Goal: Obtain resource: Obtain resource

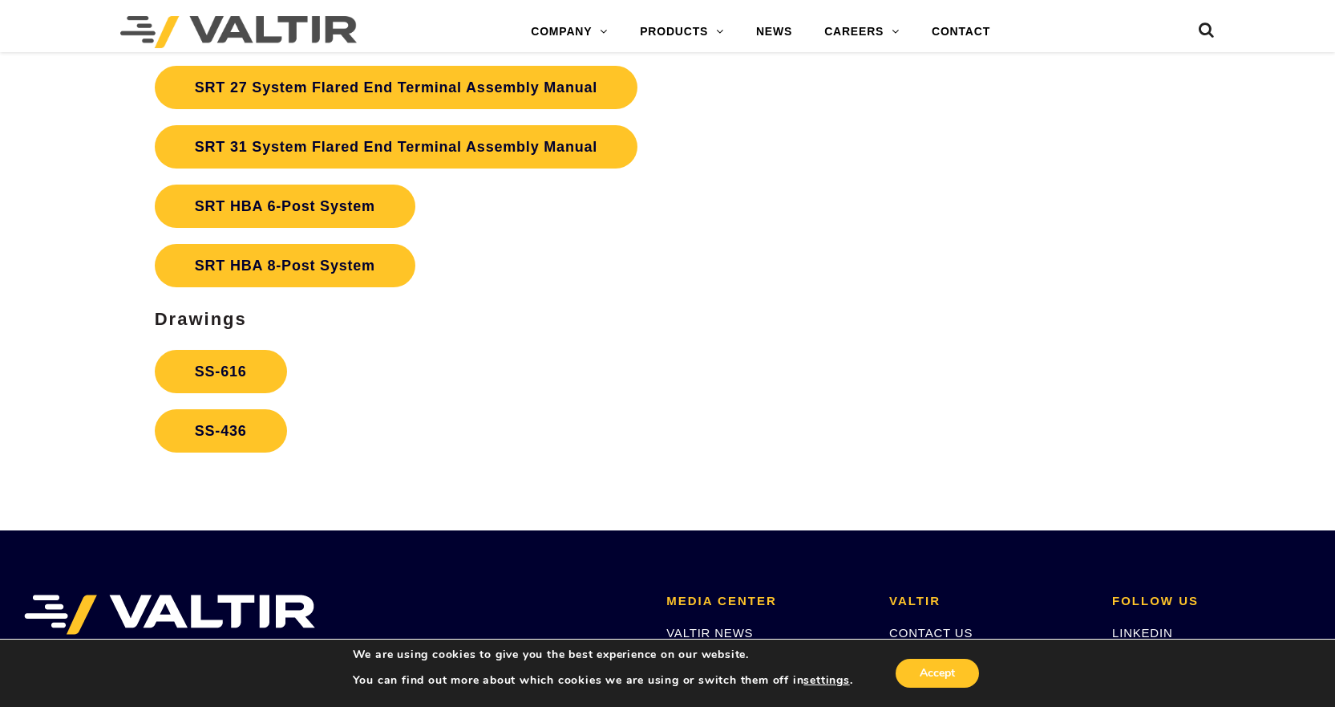
scroll to position [3034, 0]
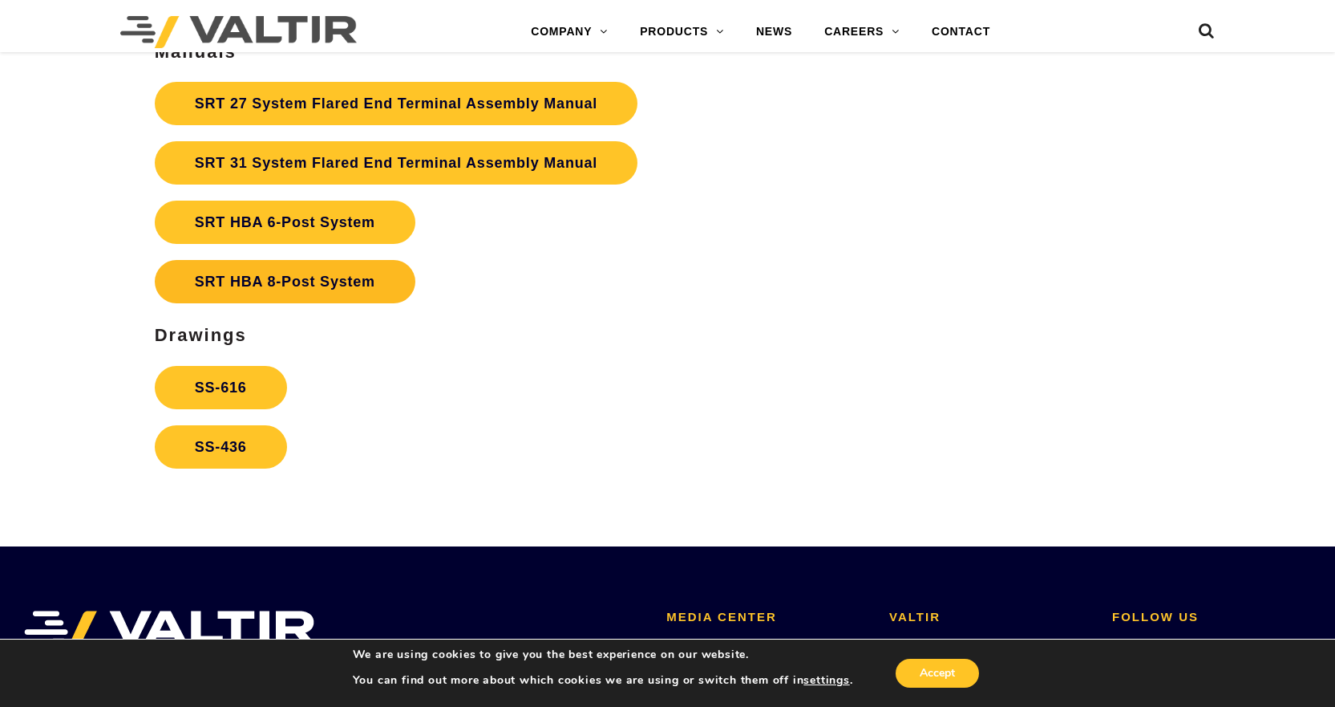
click at [259, 285] on link "SRT HBA 8-Post System" at bounding box center [285, 281] width 261 height 43
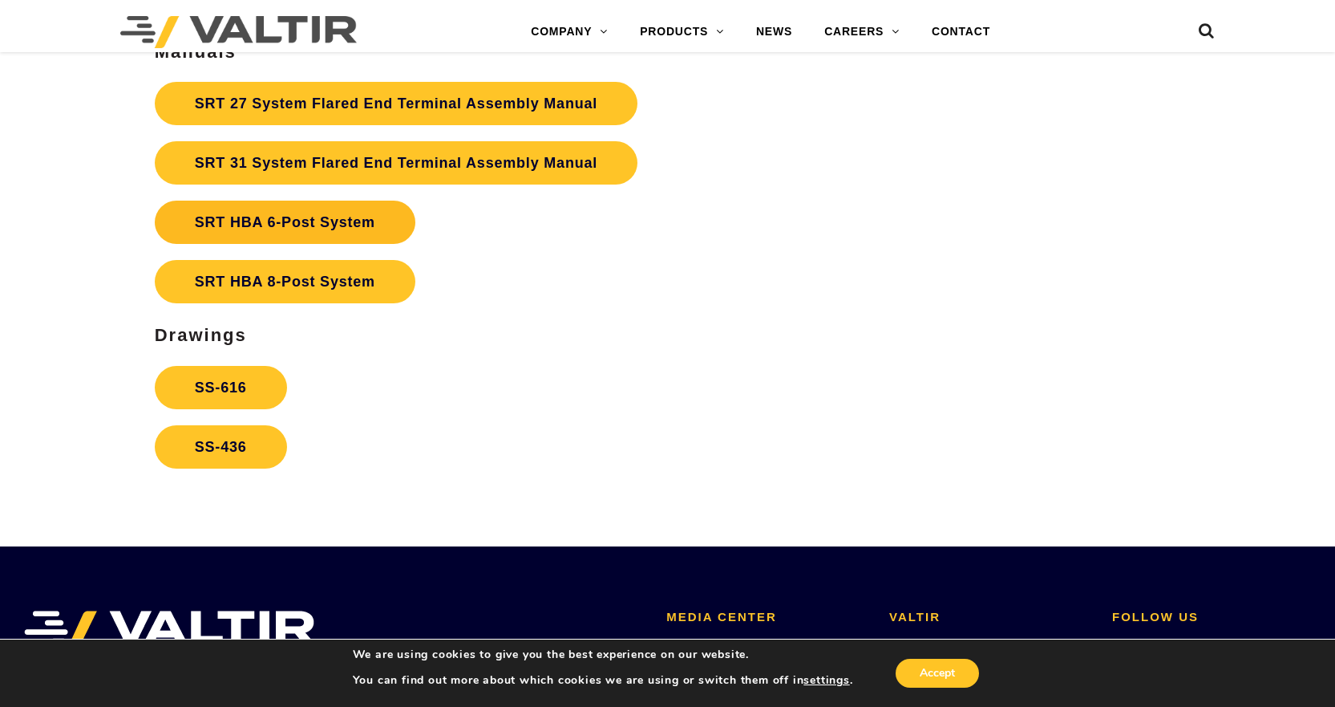
click at [273, 232] on link "SRT HBA 6-Post System" at bounding box center [285, 221] width 261 height 43
click at [275, 233] on link "SRT HBA 6-Post System" at bounding box center [285, 221] width 261 height 43
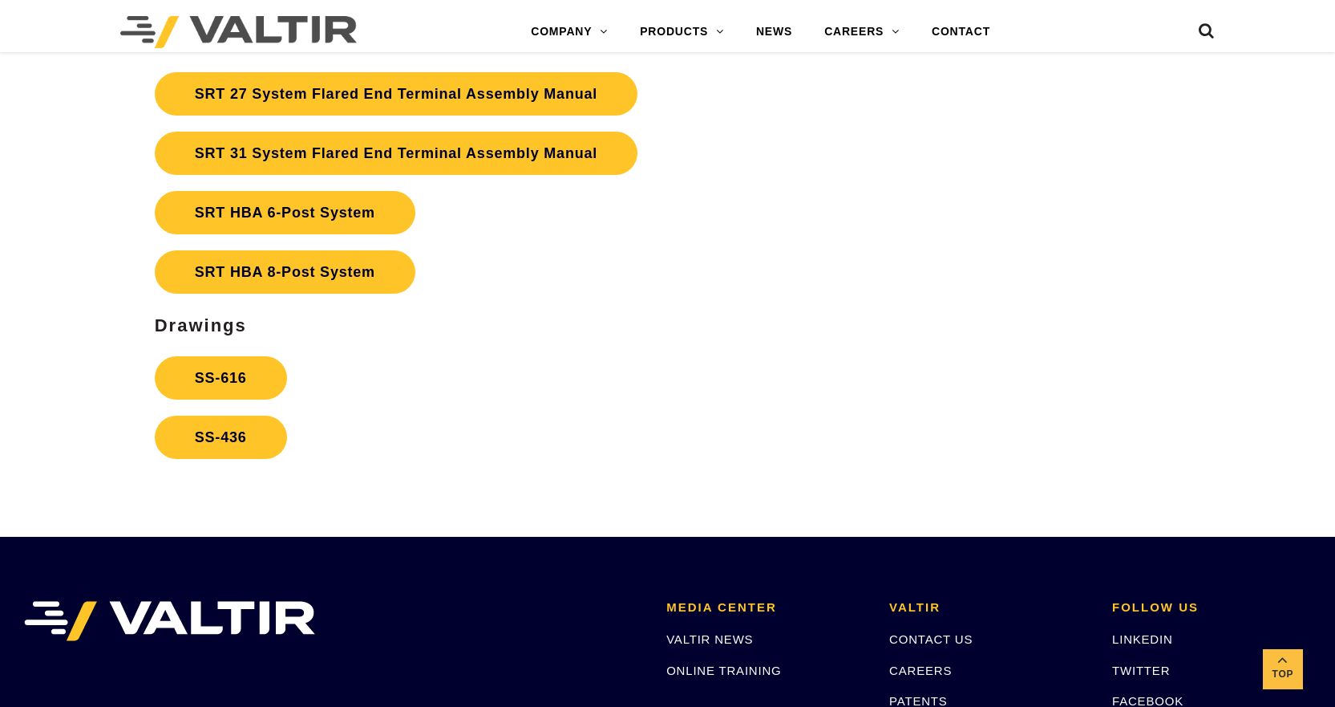
scroll to position [3034, 0]
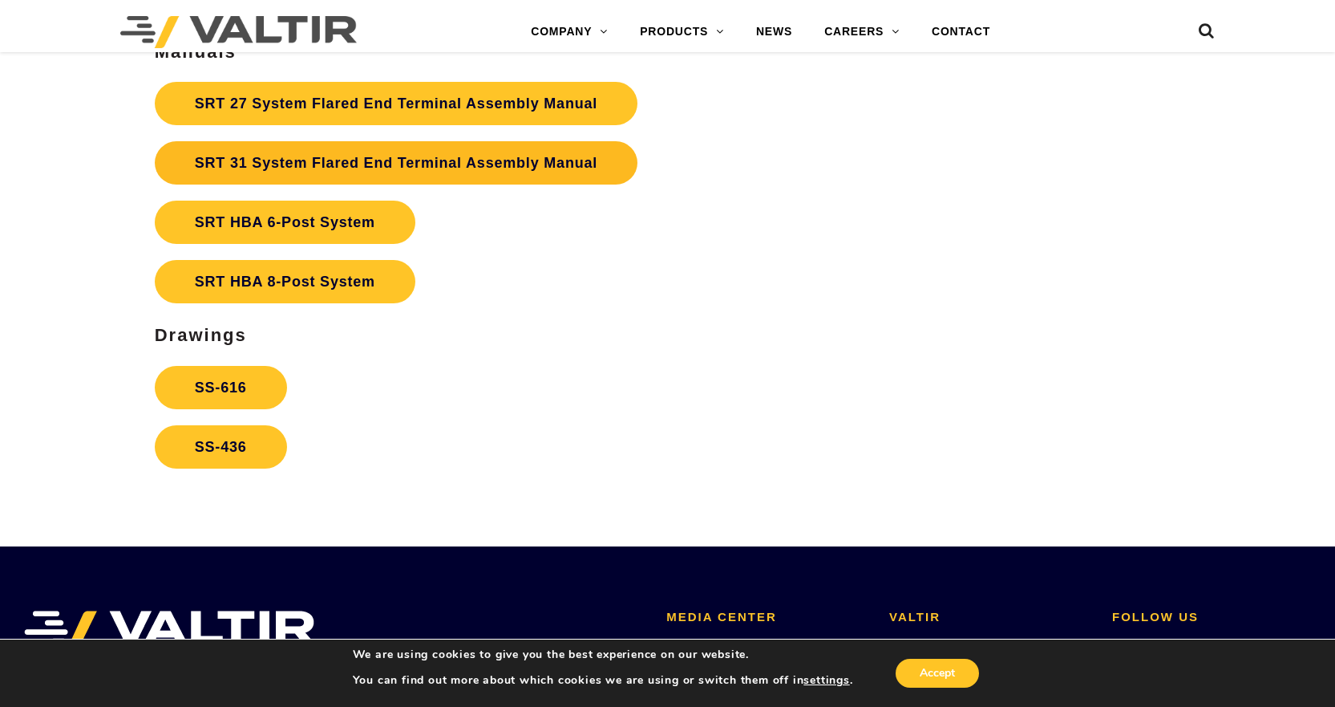
click at [310, 158] on link "SRT 31 System Flared End Terminal Assembly Manual" at bounding box center [396, 162] width 483 height 43
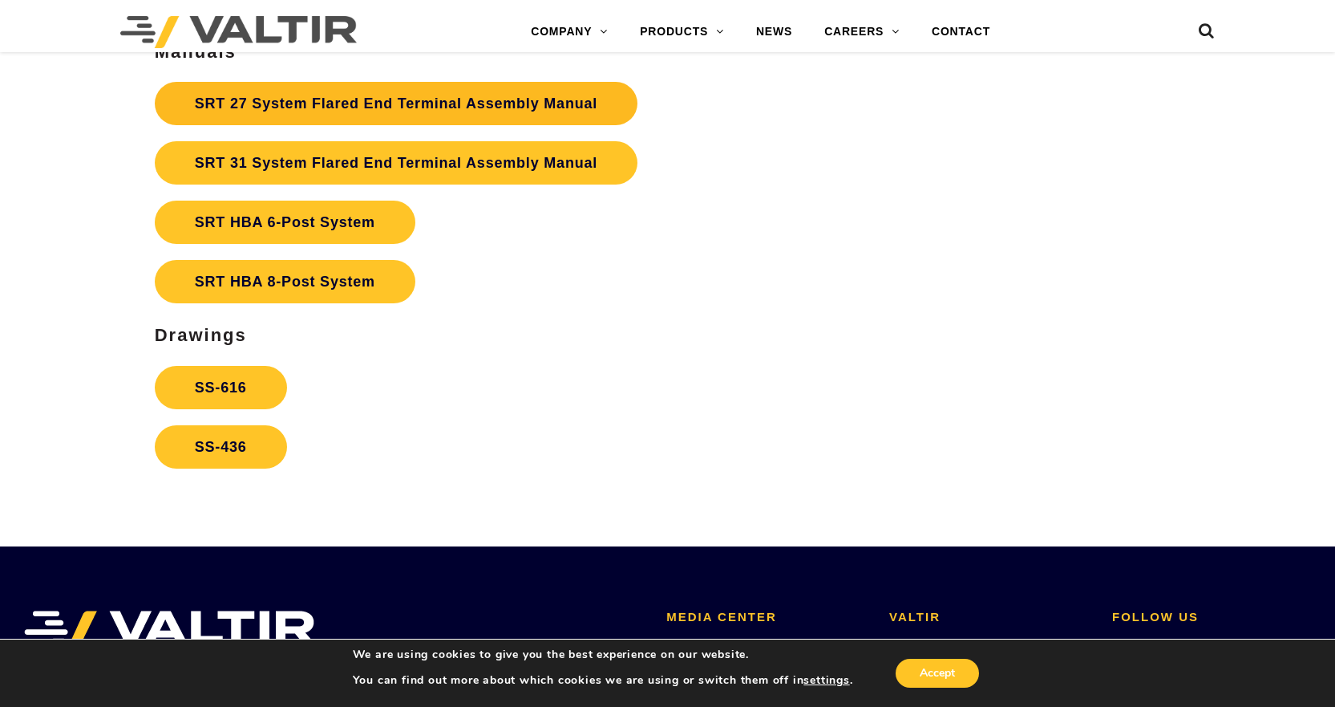
click at [276, 98] on link "SRT 27 System Flared End Terminal Assembly Manual" at bounding box center [396, 103] width 483 height 43
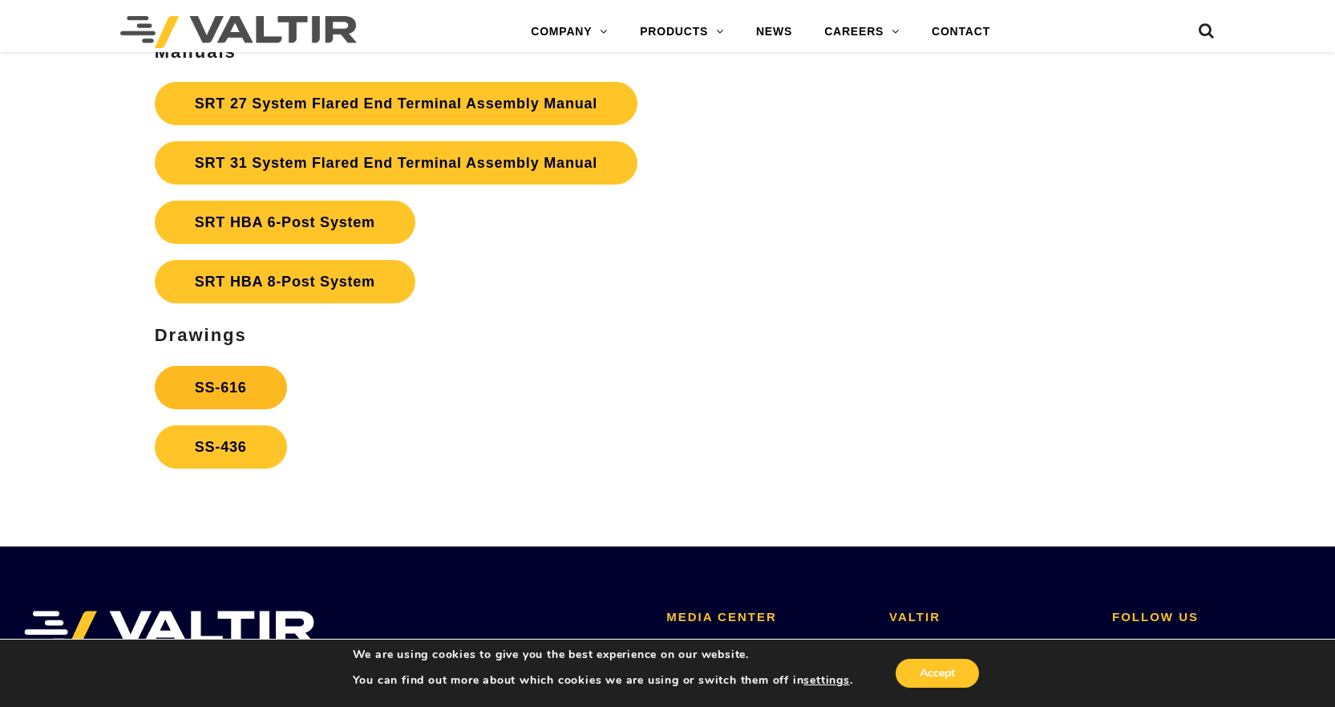
click at [229, 393] on link "SS-616" at bounding box center [221, 387] width 132 height 43
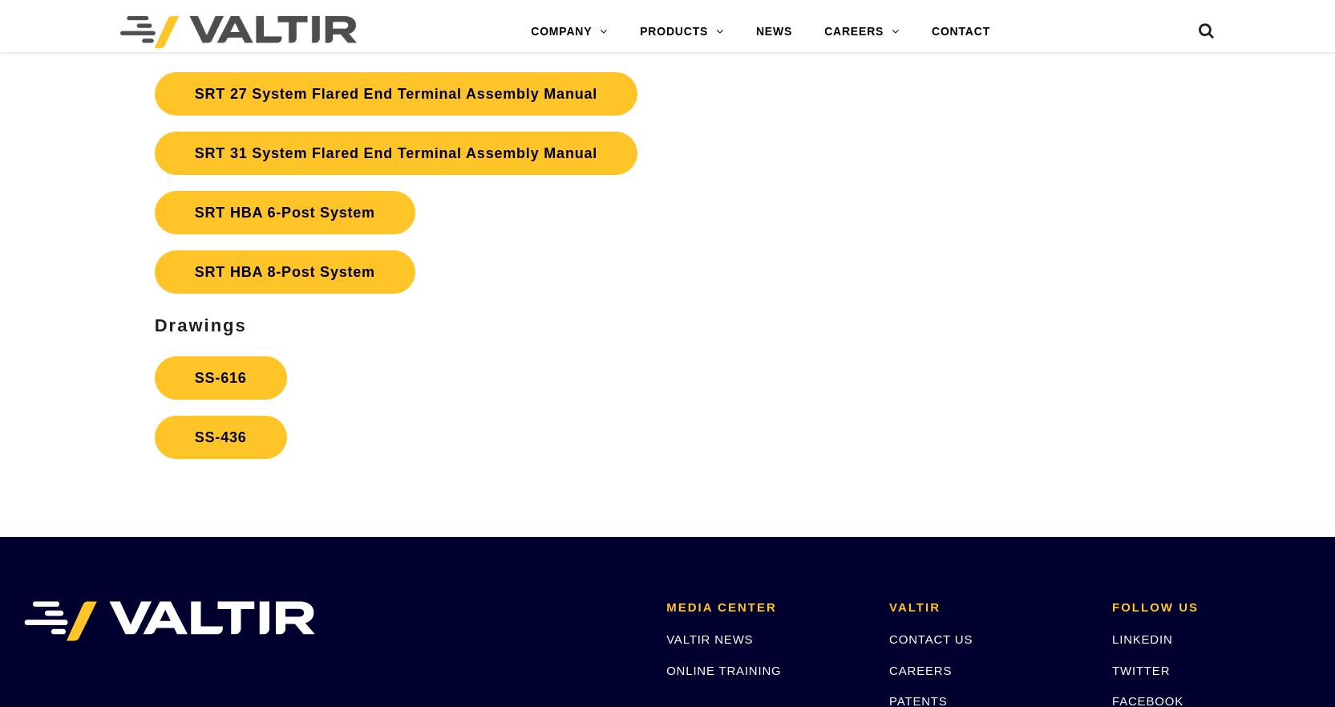
scroll to position [3034, 0]
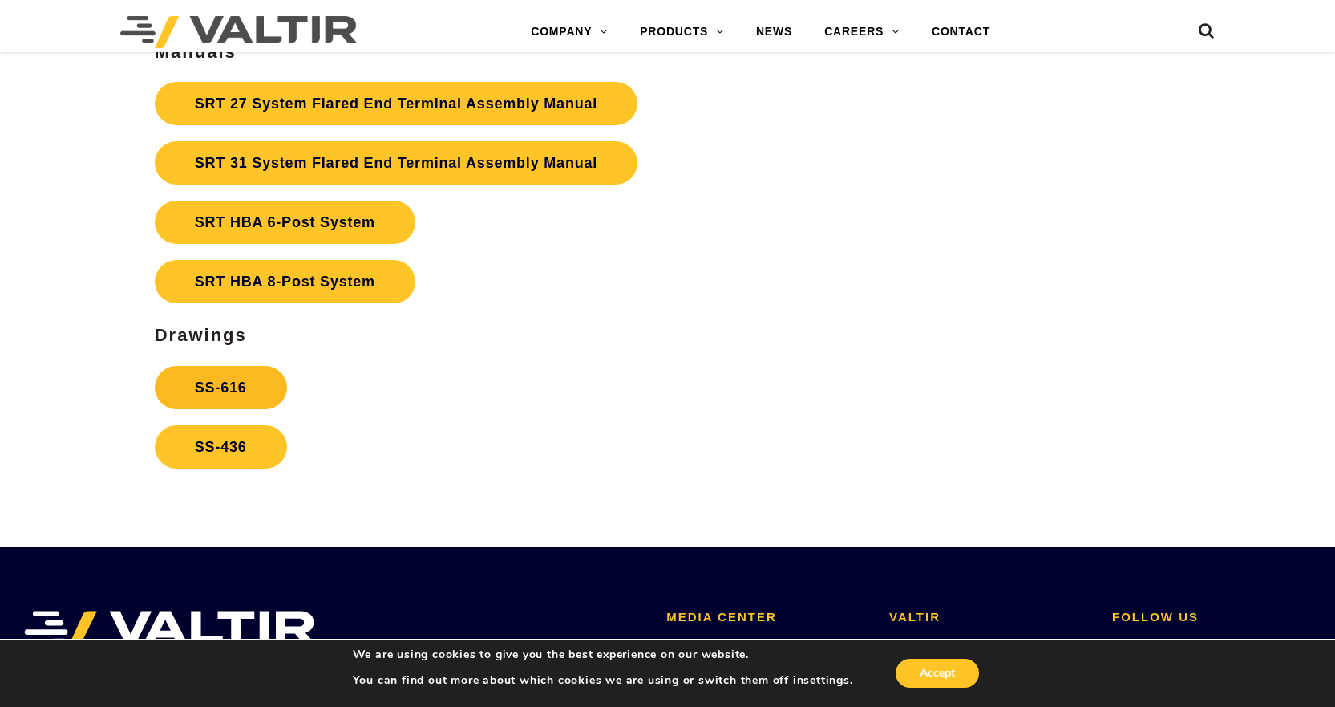
click at [244, 381] on link "SS-616" at bounding box center [221, 387] width 132 height 43
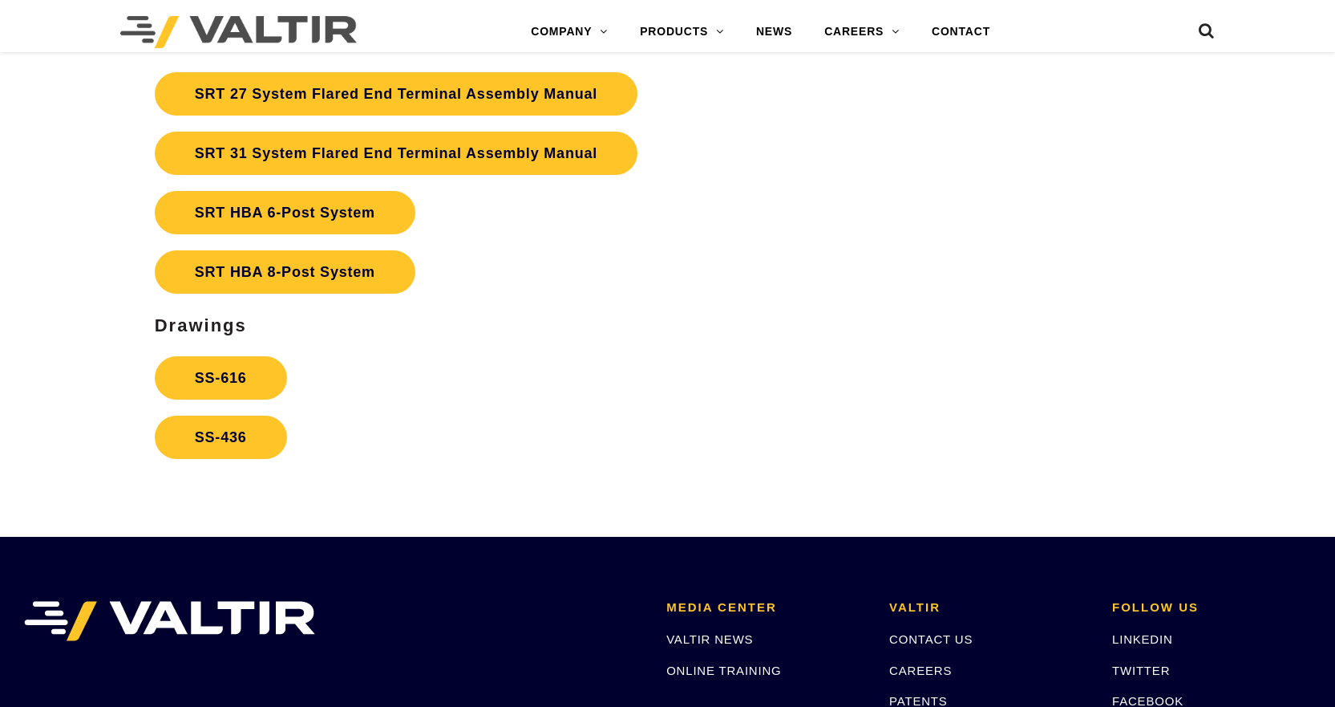
scroll to position [3034, 0]
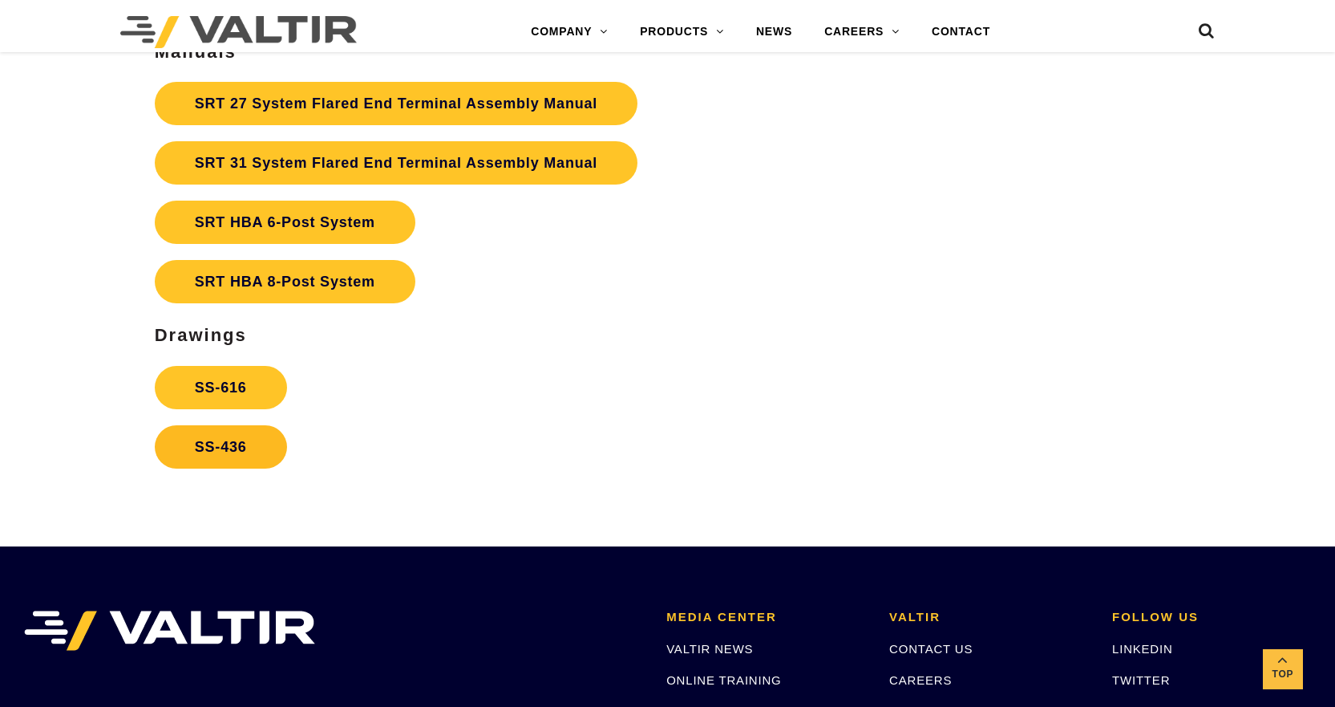
click at [213, 445] on link "SS-436" at bounding box center [221, 446] width 132 height 43
